Goal: Navigation & Orientation: Find specific page/section

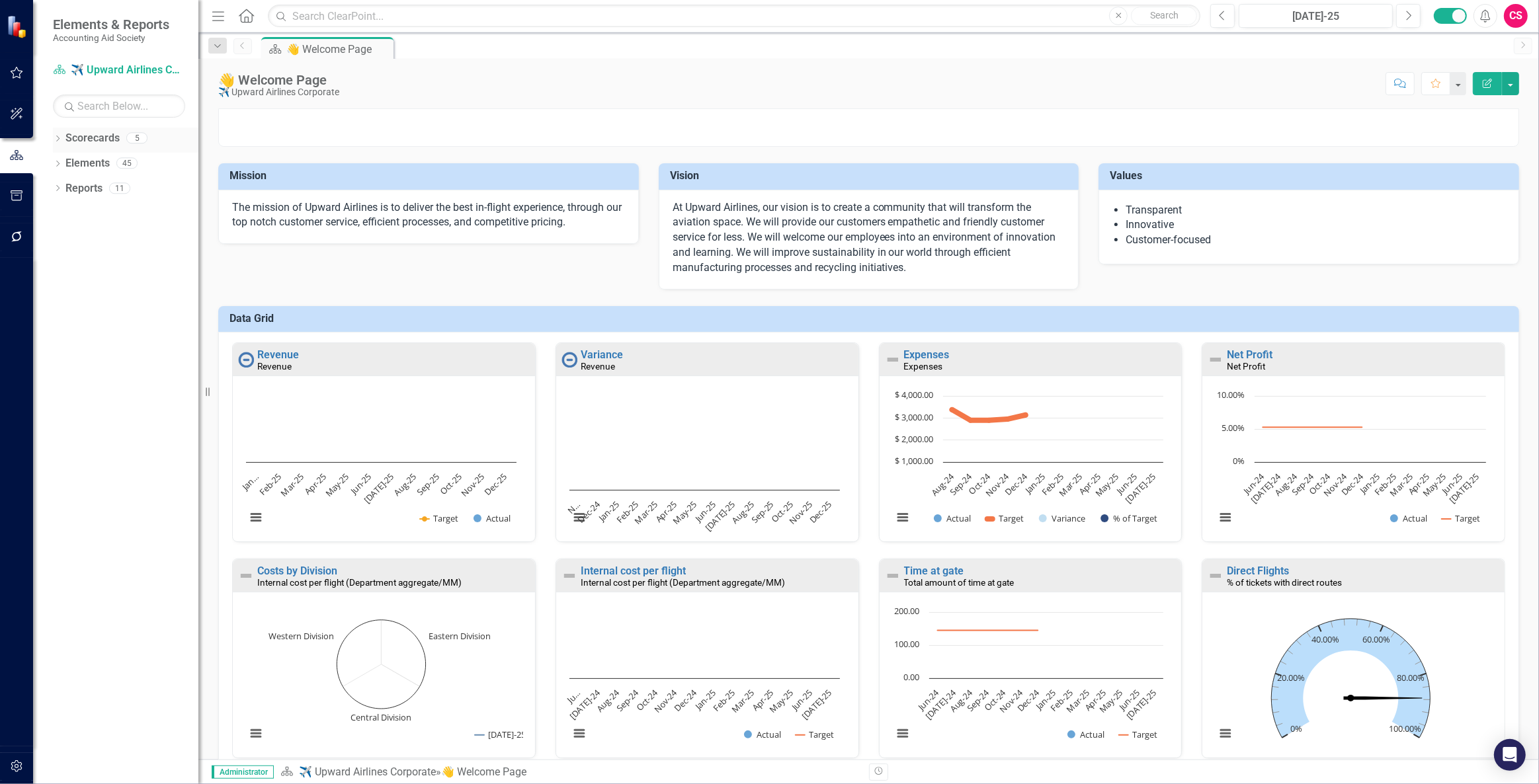
click at [101, 140] on link "Scorecards" at bounding box center [93, 138] width 54 height 16
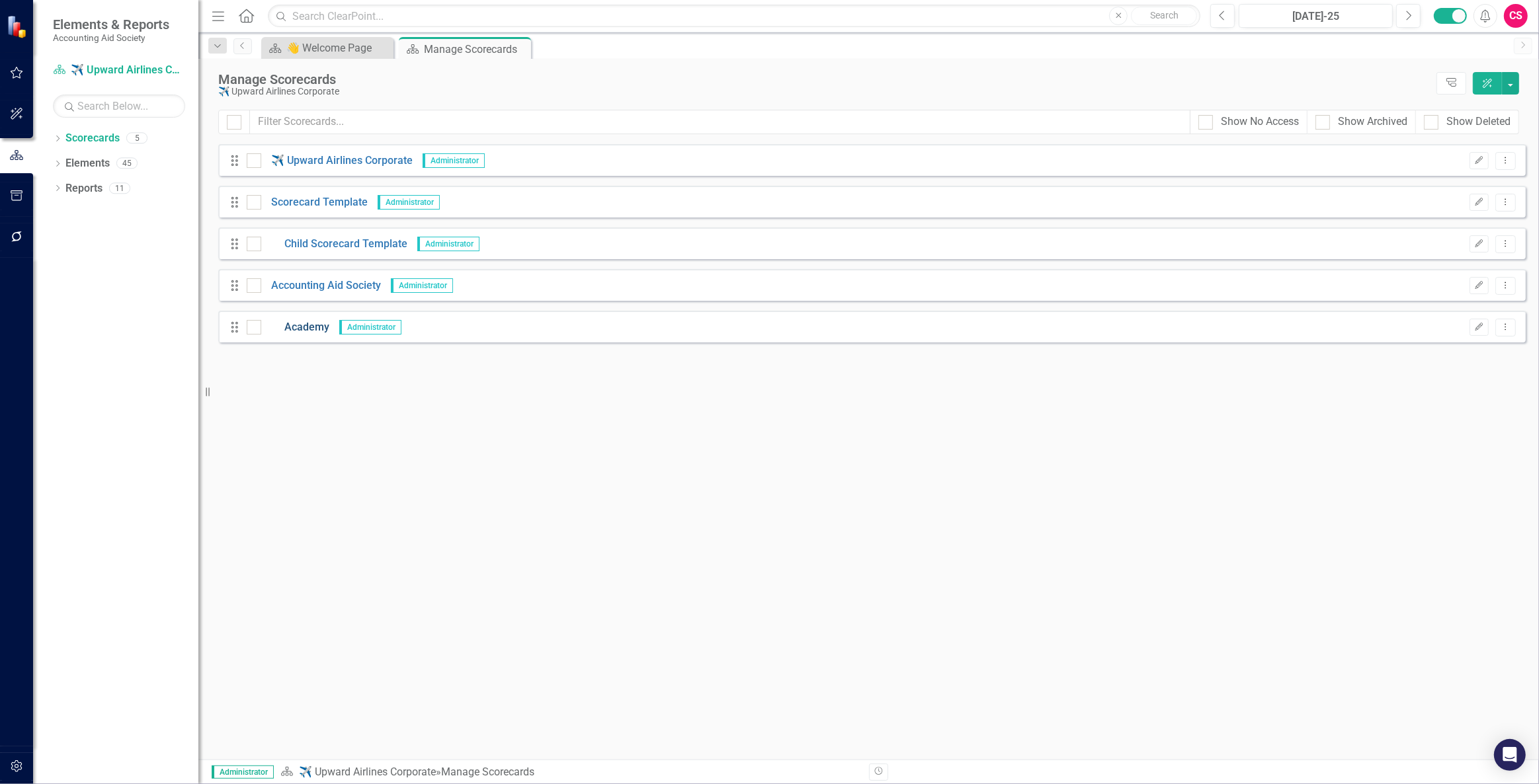
click at [300, 224] on link "Academy" at bounding box center [295, 328] width 68 height 16
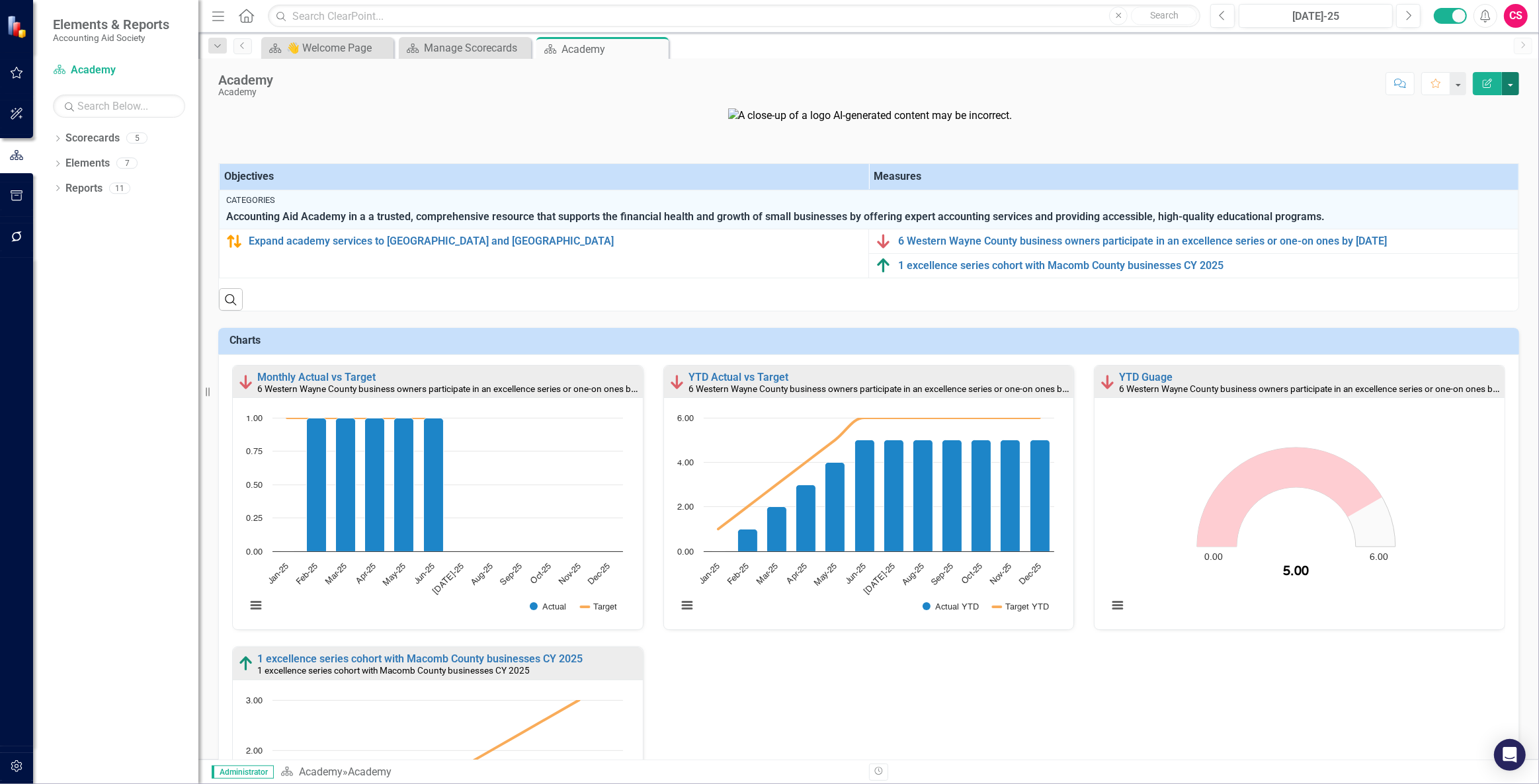
click at [506, 88] on button "button" at bounding box center [1510, 84] width 17 height 23
click at [506, 80] on button "button" at bounding box center [1457, 84] width 17 height 23
click at [506, 126] on link "Home Set As Home" at bounding box center [1403, 132] width 127 height 24
click at [506, 120] on p at bounding box center [869, 116] width 1301 height 16
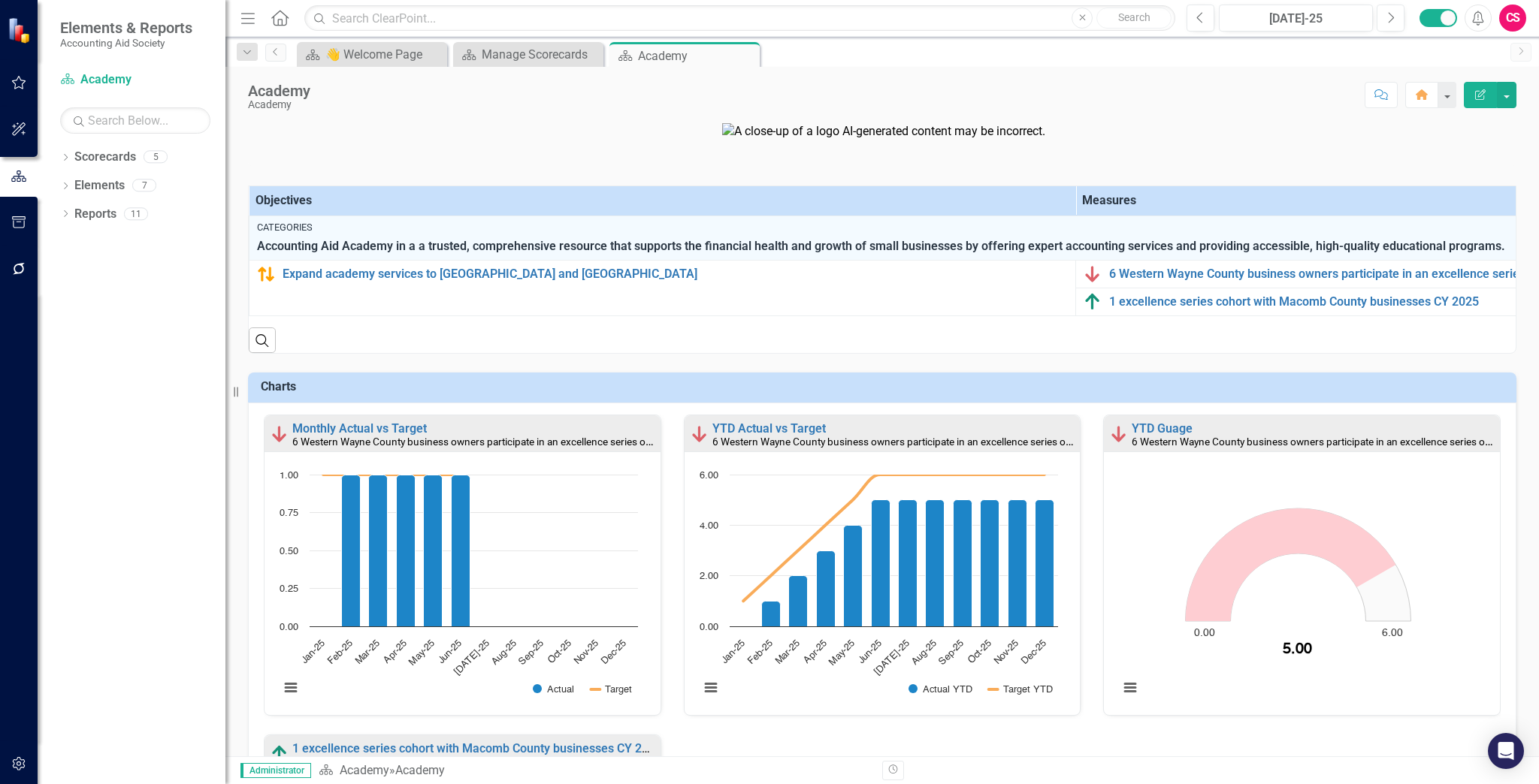
drag, startPoint x: 1283, startPoint y: 28, endPoint x: 1212, endPoint y: 124, distance: 119.4
click at [575, 124] on p at bounding box center [882, 132] width 1269 height 18
click at [575, 18] on div "CS" at bounding box center [1512, 18] width 27 height 27
click at [575, 184] on link "icon.portal Success Portal" at bounding box center [1466, 187] width 119 height 28
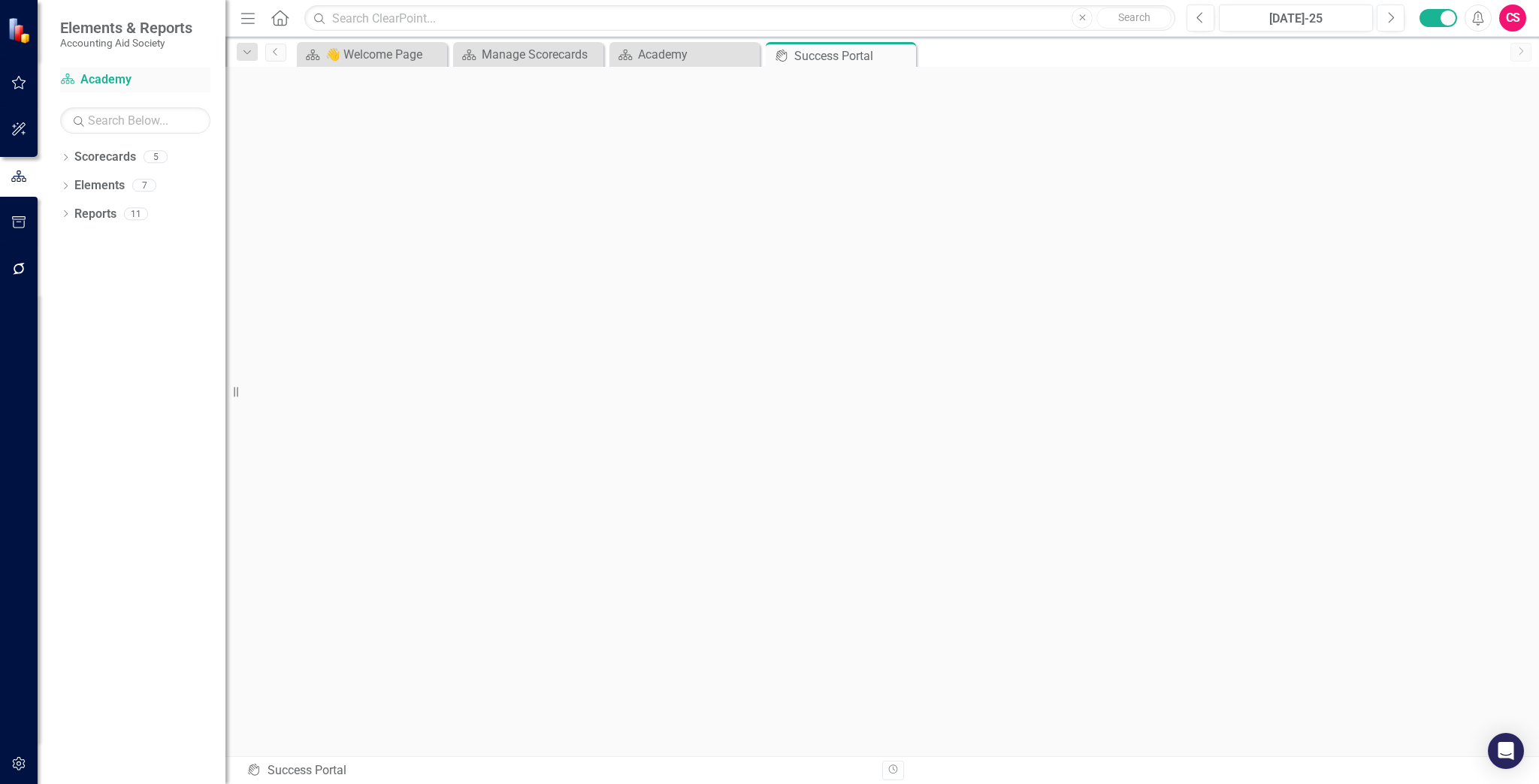
click at [112, 76] on link "Scorecard Academy" at bounding box center [135, 80] width 150 height 18
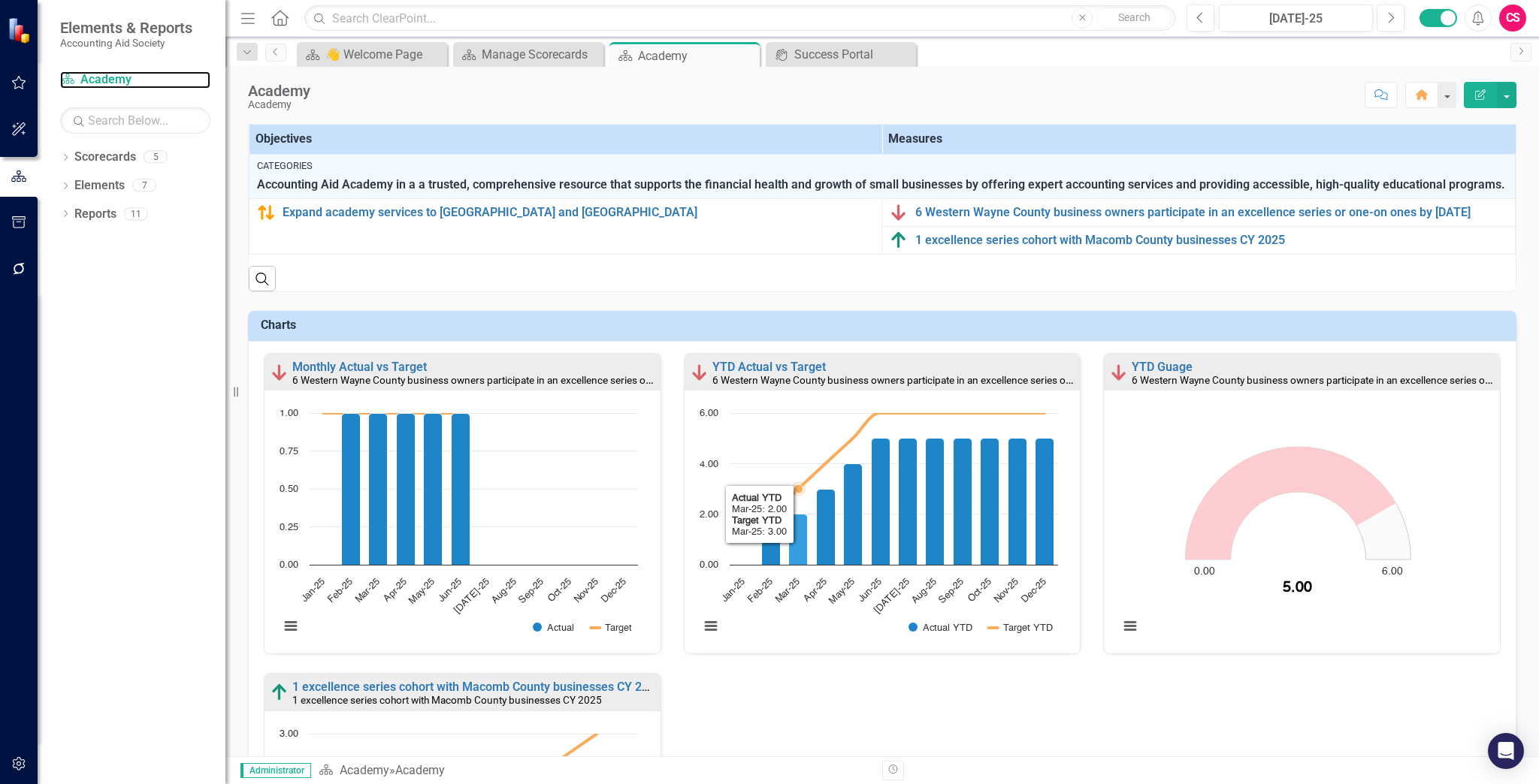
scroll to position [61, 0]
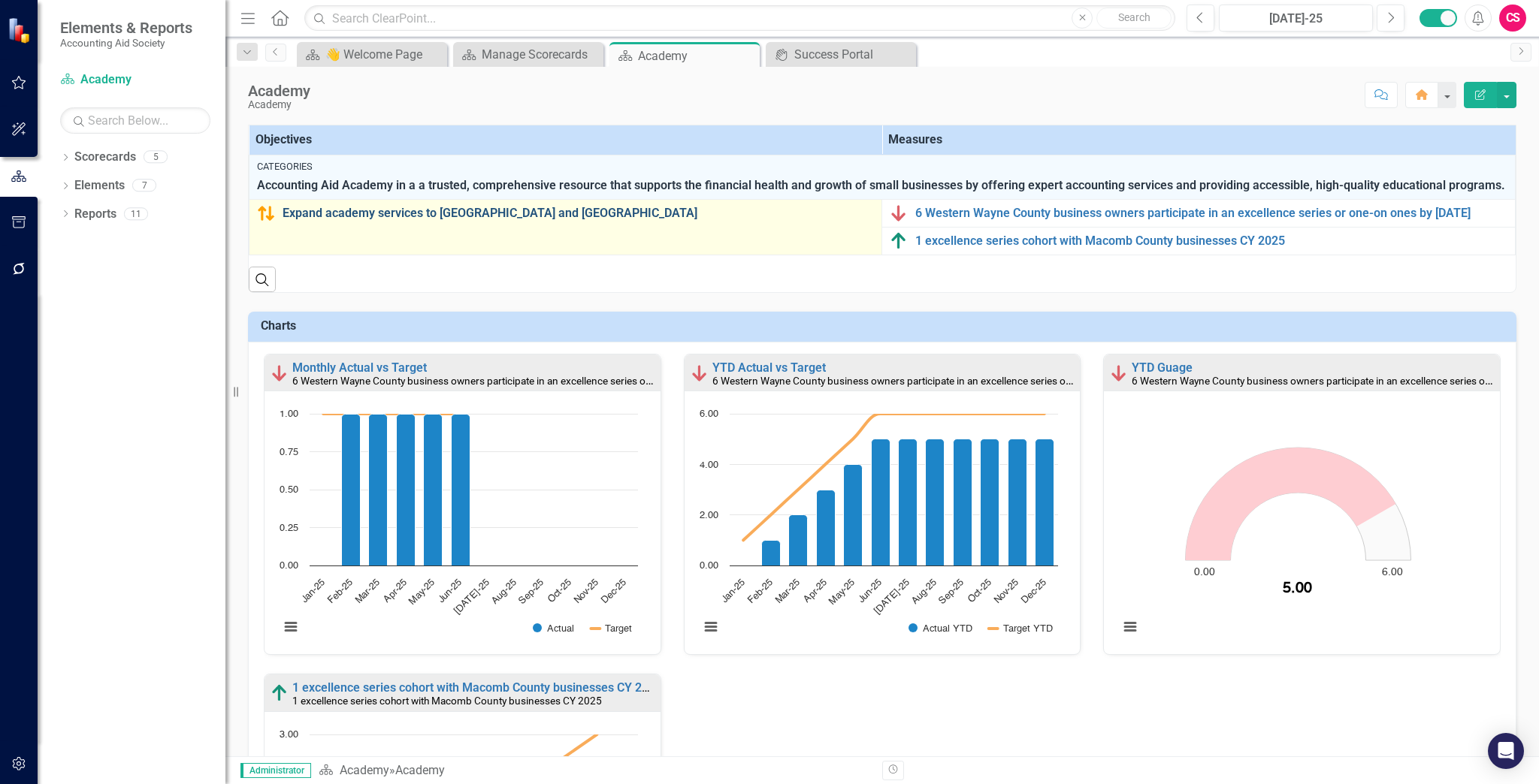
click at [537, 220] on link "Expand academy services to [GEOGRAPHIC_DATA] and [GEOGRAPHIC_DATA]" at bounding box center [578, 213] width 591 height 14
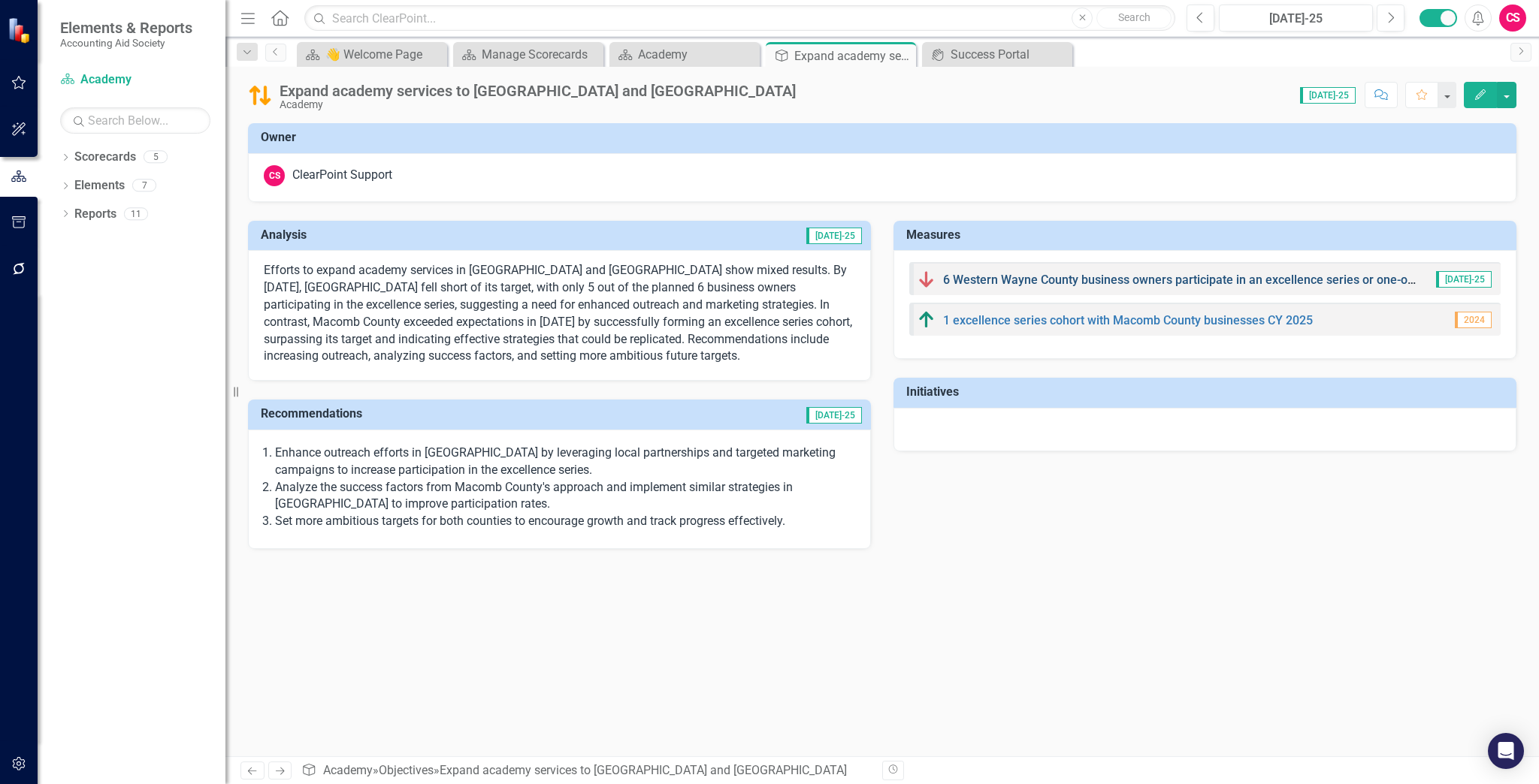
click at [575, 255] on link "6 Western Wayne County business owners participate in an excellence series or o…" at bounding box center [1220, 279] width 554 height 15
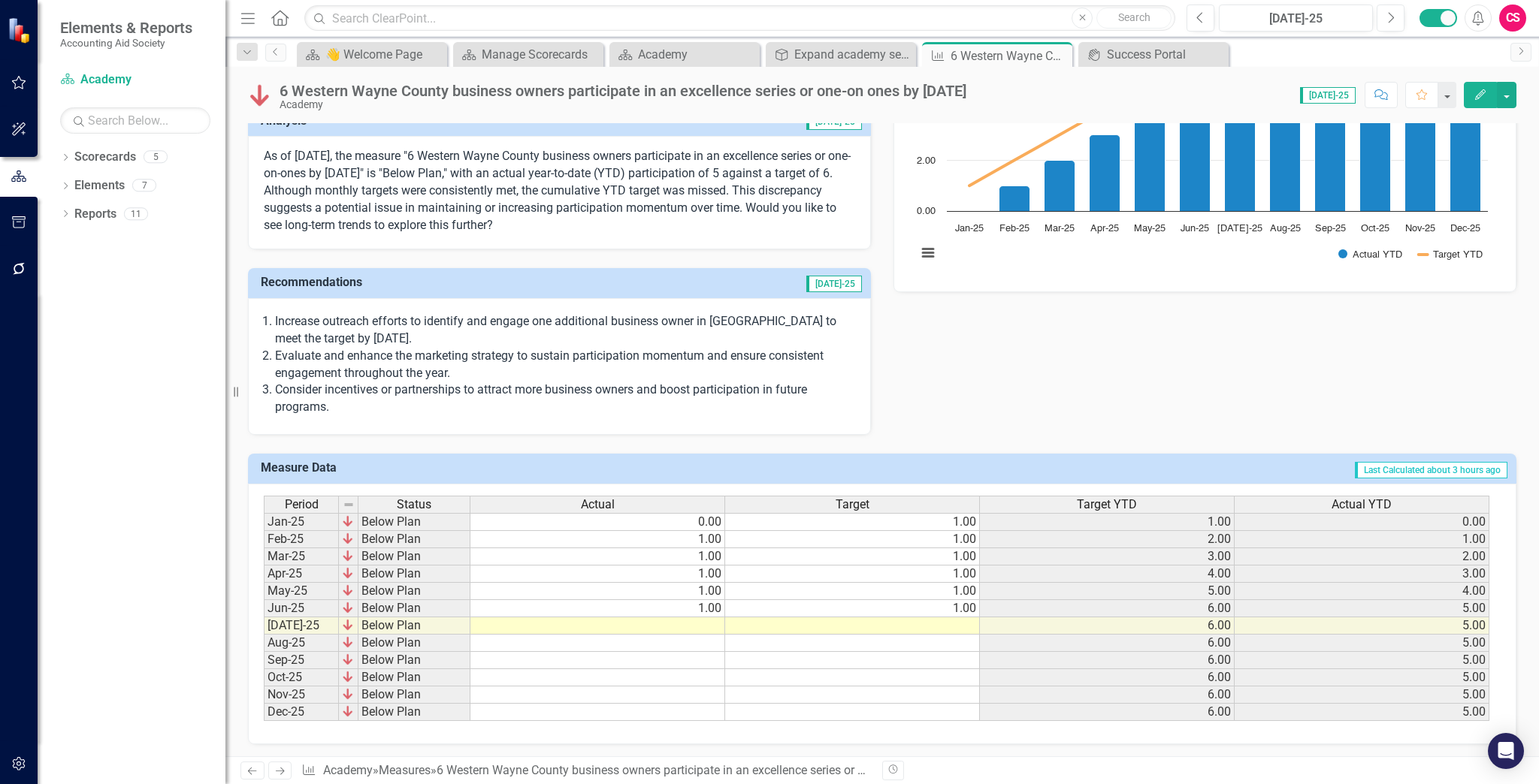
scroll to position [114, 0]
click at [269, 255] on link "Next" at bounding box center [279, 770] width 24 height 18
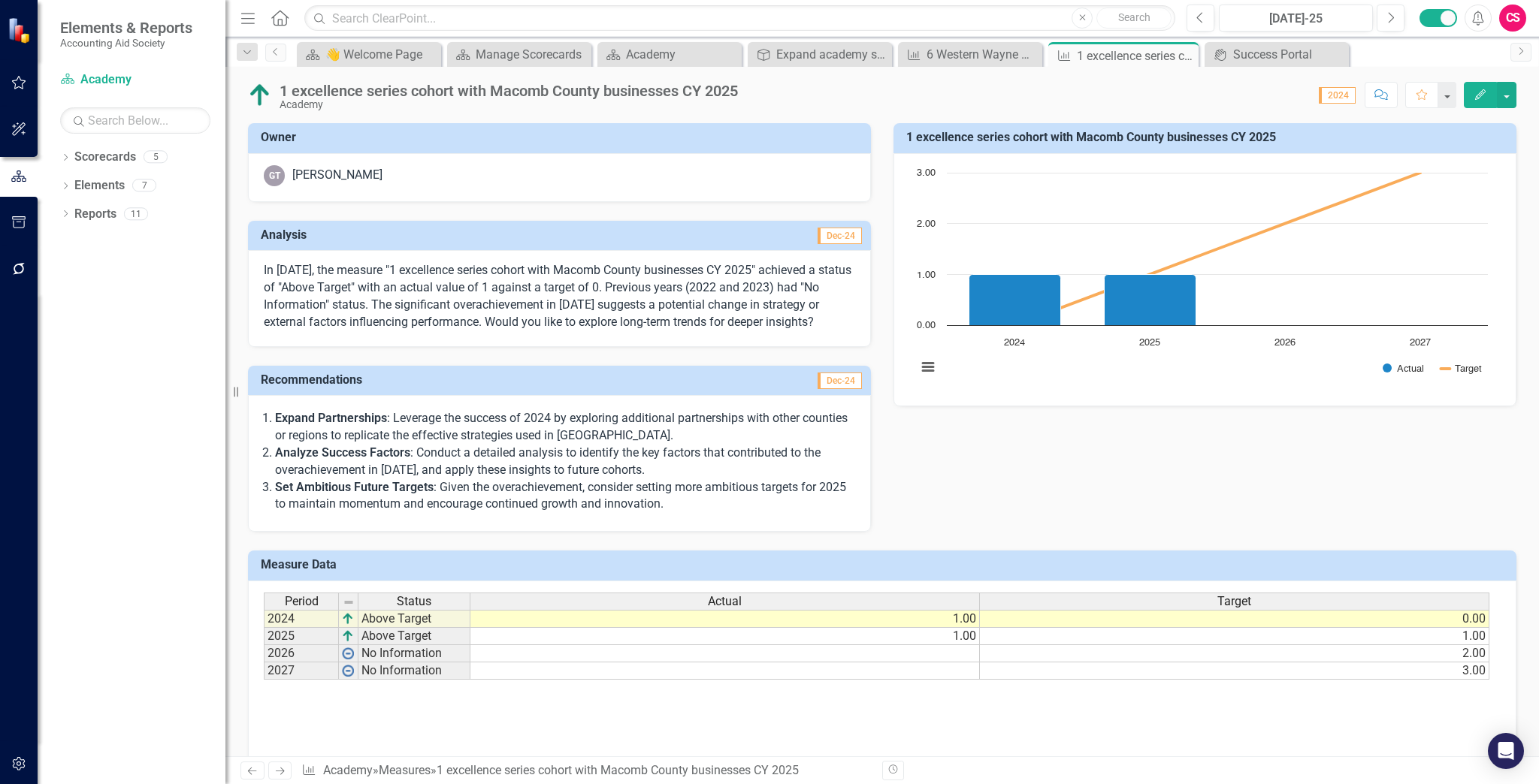
click at [17, 255] on button "button" at bounding box center [19, 764] width 34 height 31
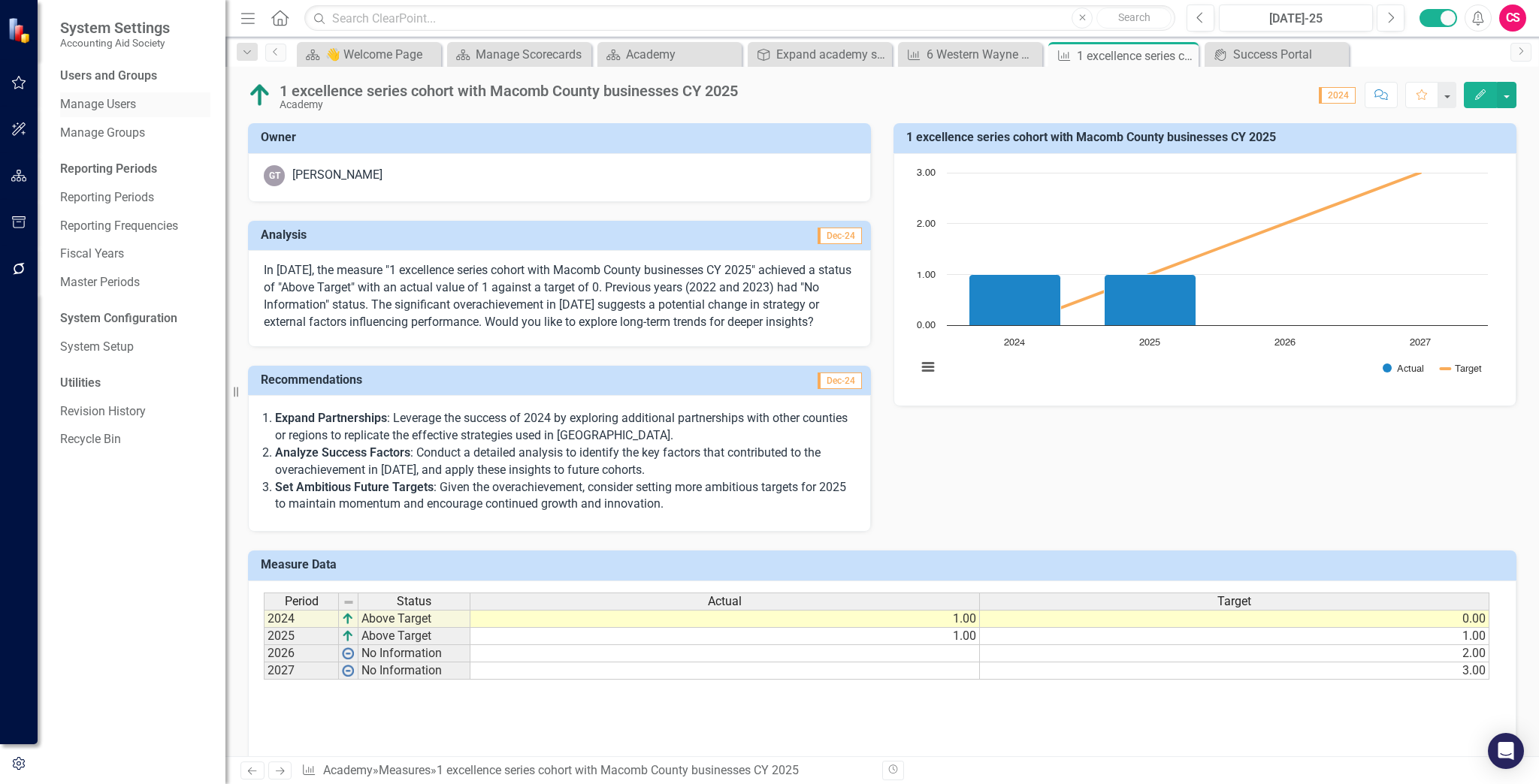
click at [110, 97] on link "Manage Users" at bounding box center [135, 104] width 150 height 18
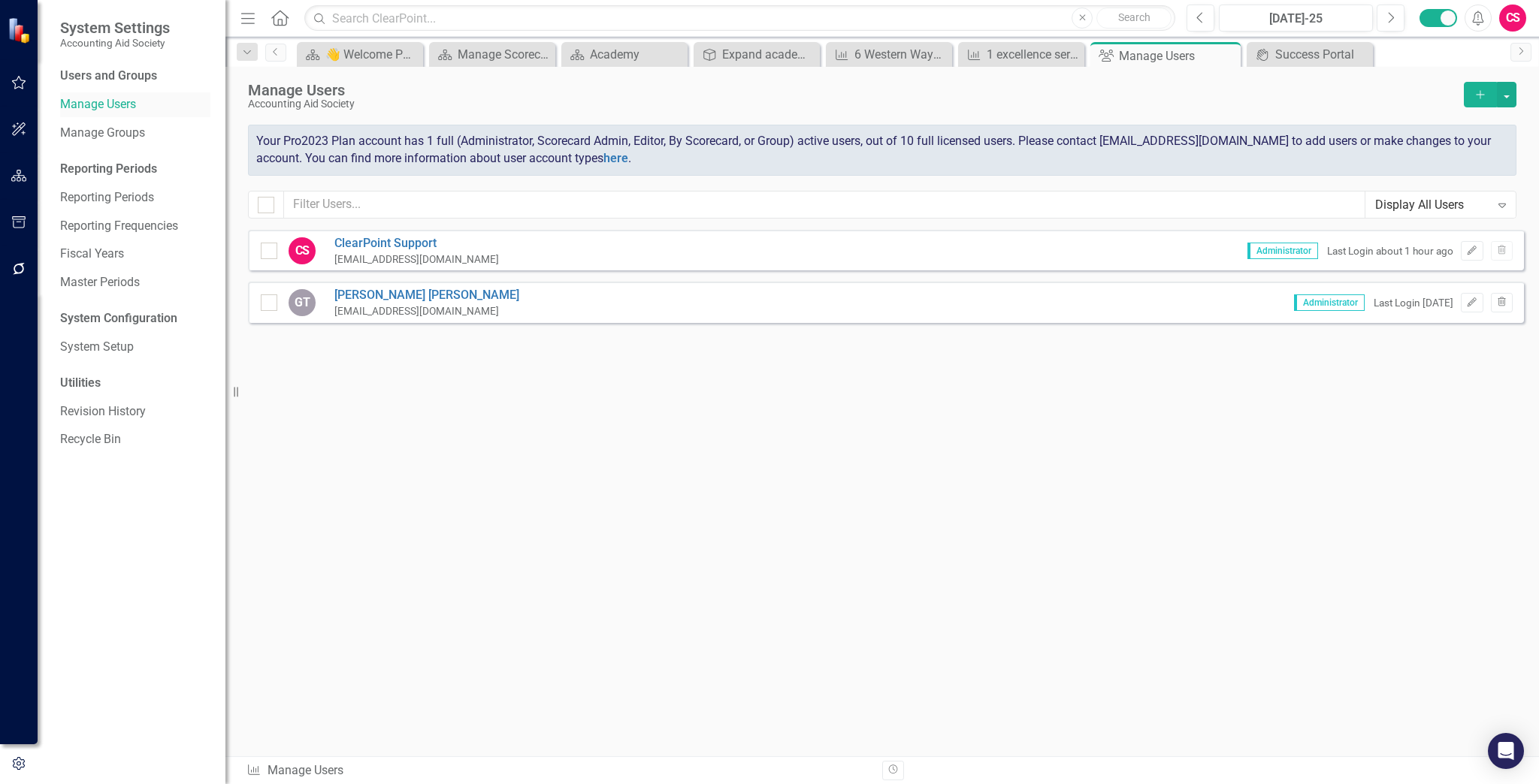
checkbox input "false"
